Goal: Task Accomplishment & Management: Manage account settings

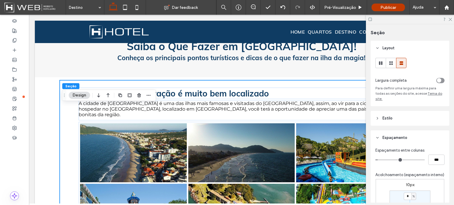
scroll to position [89, 0]
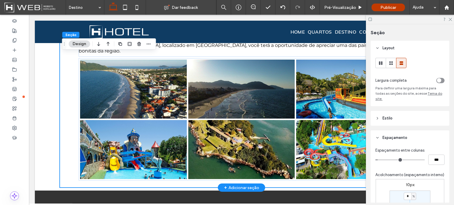
click at [50, 74] on div "O HHotel Demonstração é muito bem localizado A cidade de [GEOGRAPHIC_DATA] é um…" at bounding box center [241, 102] width 413 height 171
click at [14, 70] on icon at bounding box center [14, 69] width 5 height 5
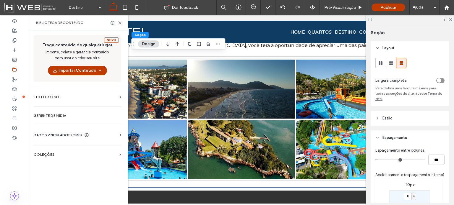
click at [62, 133] on span "DADOS VINCULADOS (CMS)" at bounding box center [58, 135] width 48 height 6
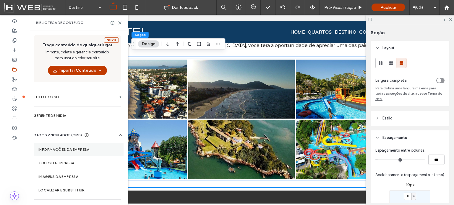
click at [54, 146] on section "Informações da empresa" at bounding box center [79, 150] width 90 height 14
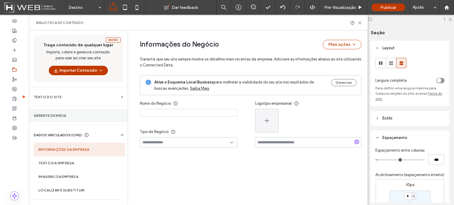
type input "**********"
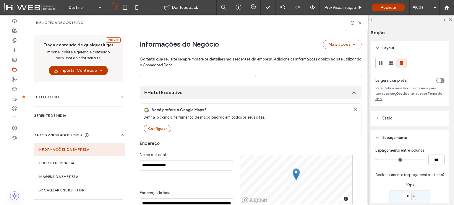
scroll to position [161, 0]
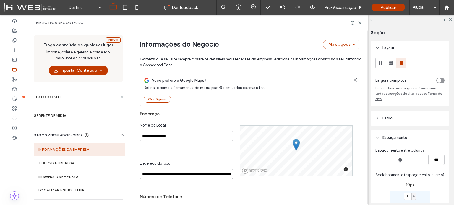
click at [209, 172] on input "**********" at bounding box center [186, 174] width 93 height 10
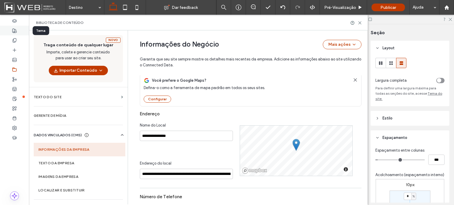
click at [12, 30] on icon at bounding box center [14, 30] width 5 height 5
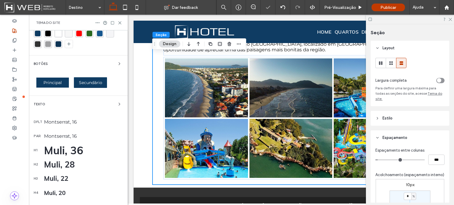
scroll to position [89, 0]
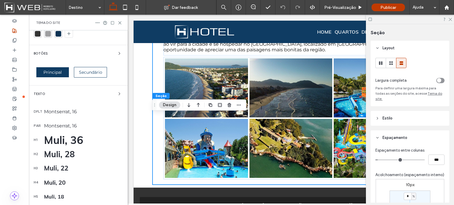
click at [51, 153] on div "Muli, 28" at bounding box center [83, 154] width 79 height 10
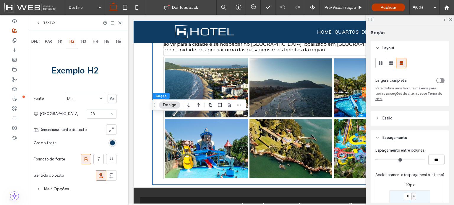
scroll to position [0, 0]
click at [56, 192] on div "Mais Opções" at bounding box center [75, 189] width 83 height 8
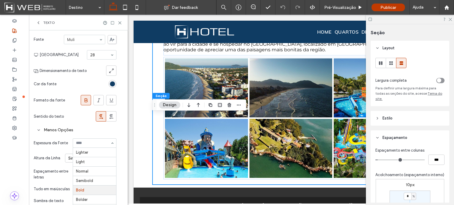
scroll to position [9, 0]
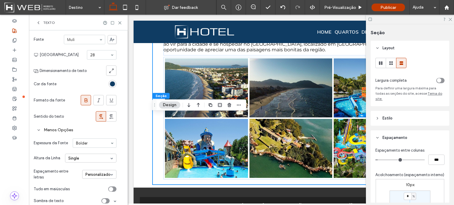
click at [37, 20] on icon at bounding box center [38, 22] width 5 height 5
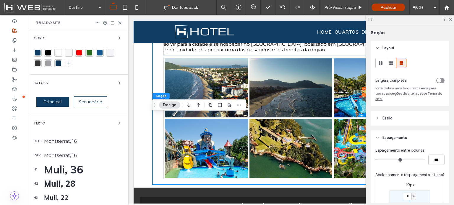
click at [50, 183] on div "Muli, 28" at bounding box center [83, 184] width 79 height 10
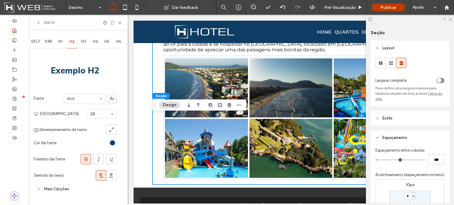
scroll to position [0, 0]
click at [39, 21] on icon at bounding box center [38, 22] width 5 height 5
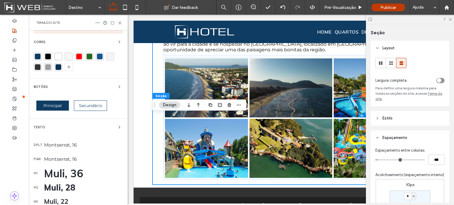
scroll to position [59, 0]
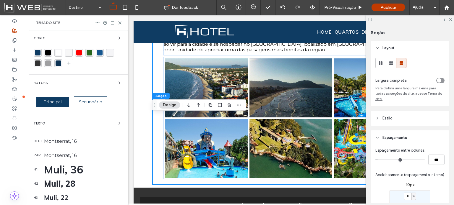
click at [60, 166] on div "Muli, 36" at bounding box center [83, 169] width 79 height 13
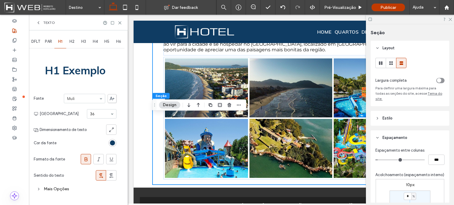
scroll to position [0, 0]
click at [59, 189] on div "Mais Opções" at bounding box center [75, 189] width 83 height 8
click at [40, 23] on icon at bounding box center [38, 22] width 5 height 5
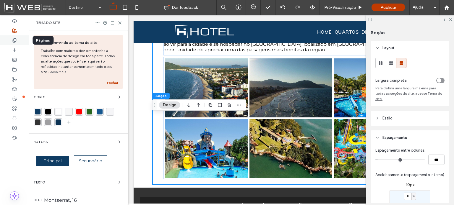
click at [14, 42] on use at bounding box center [14, 40] width 3 height 4
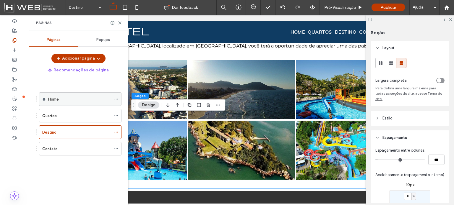
click at [52, 97] on label "Home" at bounding box center [53, 99] width 11 height 10
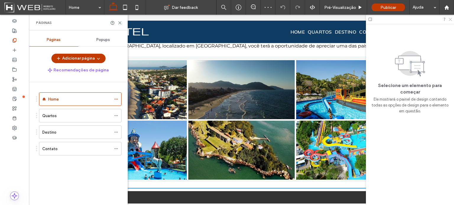
click at [452, 20] on icon at bounding box center [450, 19] width 4 height 4
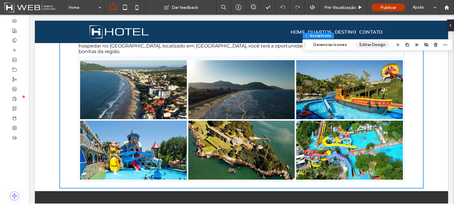
click at [377, 45] on button "Editar Design" at bounding box center [373, 44] width 34 height 7
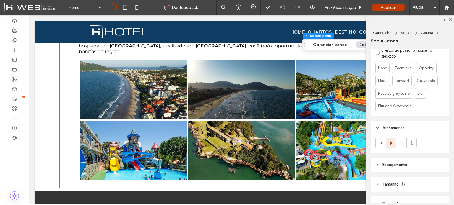
scroll to position [59, 0]
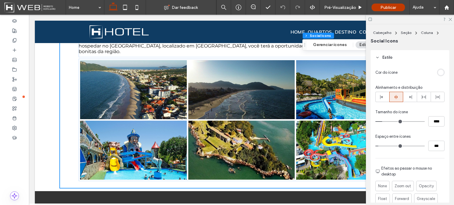
click at [387, 60] on span "Estilo" at bounding box center [387, 58] width 10 height 6
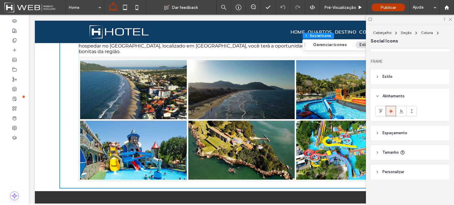
click at [393, 135] on span "Espaçamento" at bounding box center [394, 133] width 25 height 6
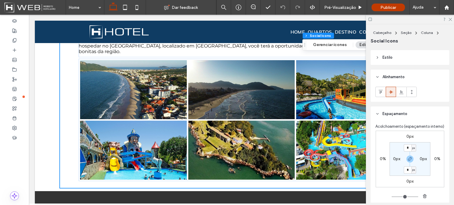
scroll to position [89, 0]
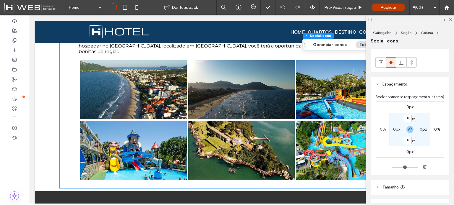
click at [406, 122] on input "*" at bounding box center [408, 118] width 8 height 7
type input "*"
click at [408, 132] on use "button" at bounding box center [410, 130] width 4 height 4
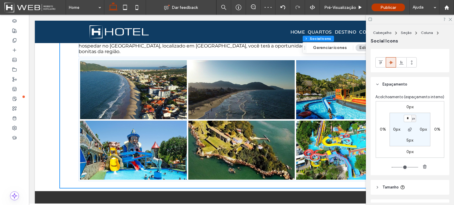
click at [407, 143] on label "5px" at bounding box center [409, 140] width 7 height 5
click at [406, 145] on input "*" at bounding box center [408, 140] width 8 height 7
drag, startPoint x: 407, startPoint y: 146, endPoint x: 401, endPoint y: 146, distance: 6.5
click at [401, 146] on section "5px 0px * px 0px" at bounding box center [410, 130] width 41 height 34
type input "*"
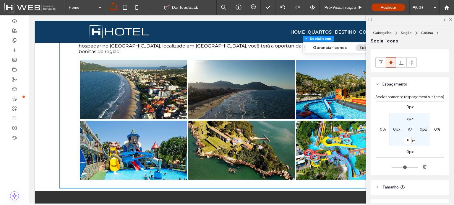
type input "*"
click at [375, 174] on div "Acolchoamento (espaçamento interno) 0px 0% 0px 0% 5px 0px * px 0px" at bounding box center [410, 134] width 79 height 84
click at [383, 158] on div "0px 0% 0px 0% 5px 0px * px 0px" at bounding box center [410, 129] width 69 height 57
click at [449, 19] on icon at bounding box center [450, 19] width 4 height 4
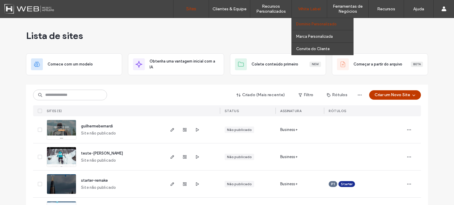
click at [312, 25] on label "Domínio Personalizado" at bounding box center [316, 24] width 40 height 4
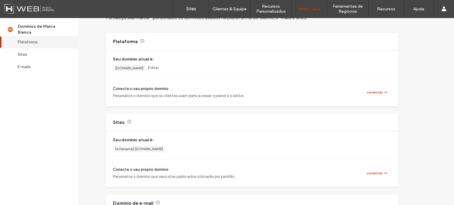
scroll to position [59, 0]
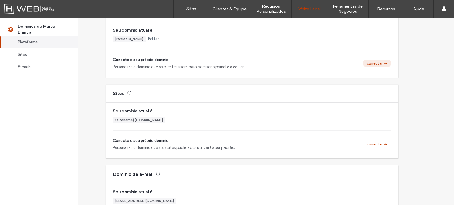
click at [373, 66] on button "conectar" at bounding box center [377, 63] width 29 height 7
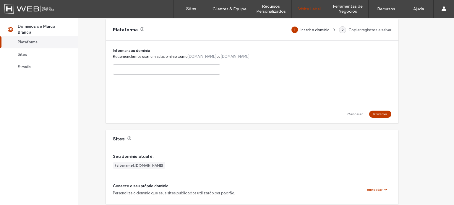
scroll to position [30, 0]
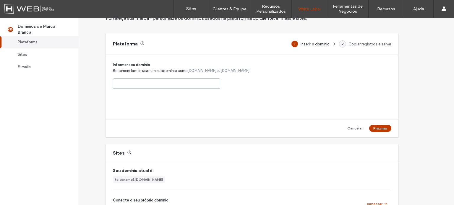
click at [149, 86] on input at bounding box center [166, 84] width 107 height 10
paste input "**********"
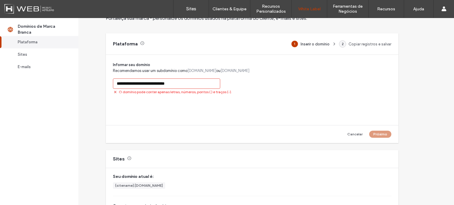
drag, startPoint x: 129, startPoint y: 82, endPoint x: 106, endPoint y: 81, distance: 23.4
click at [106, 81] on div "**********" at bounding box center [252, 90] width 293 height 70
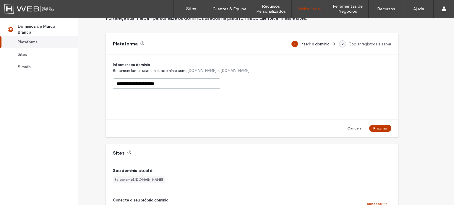
scroll to position [59, 0]
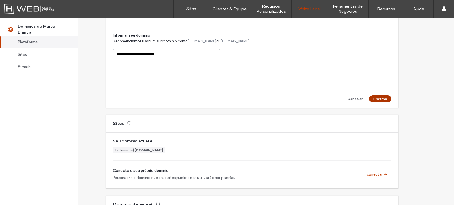
type input "**********"
click at [378, 99] on button "Próximo" at bounding box center [380, 98] width 22 height 7
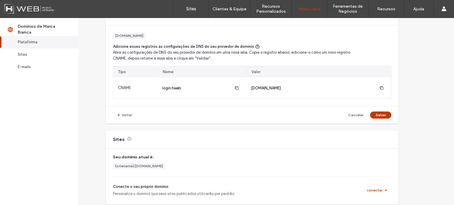
click at [409, 105] on div "Domínios de marca branca Fortaleça sua marca - personalize os domínios usados n…" at bounding box center [266, 111] width 376 height 187
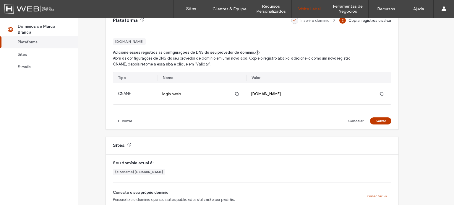
scroll to position [89, 0]
